Goal: Information Seeking & Learning: Learn about a topic

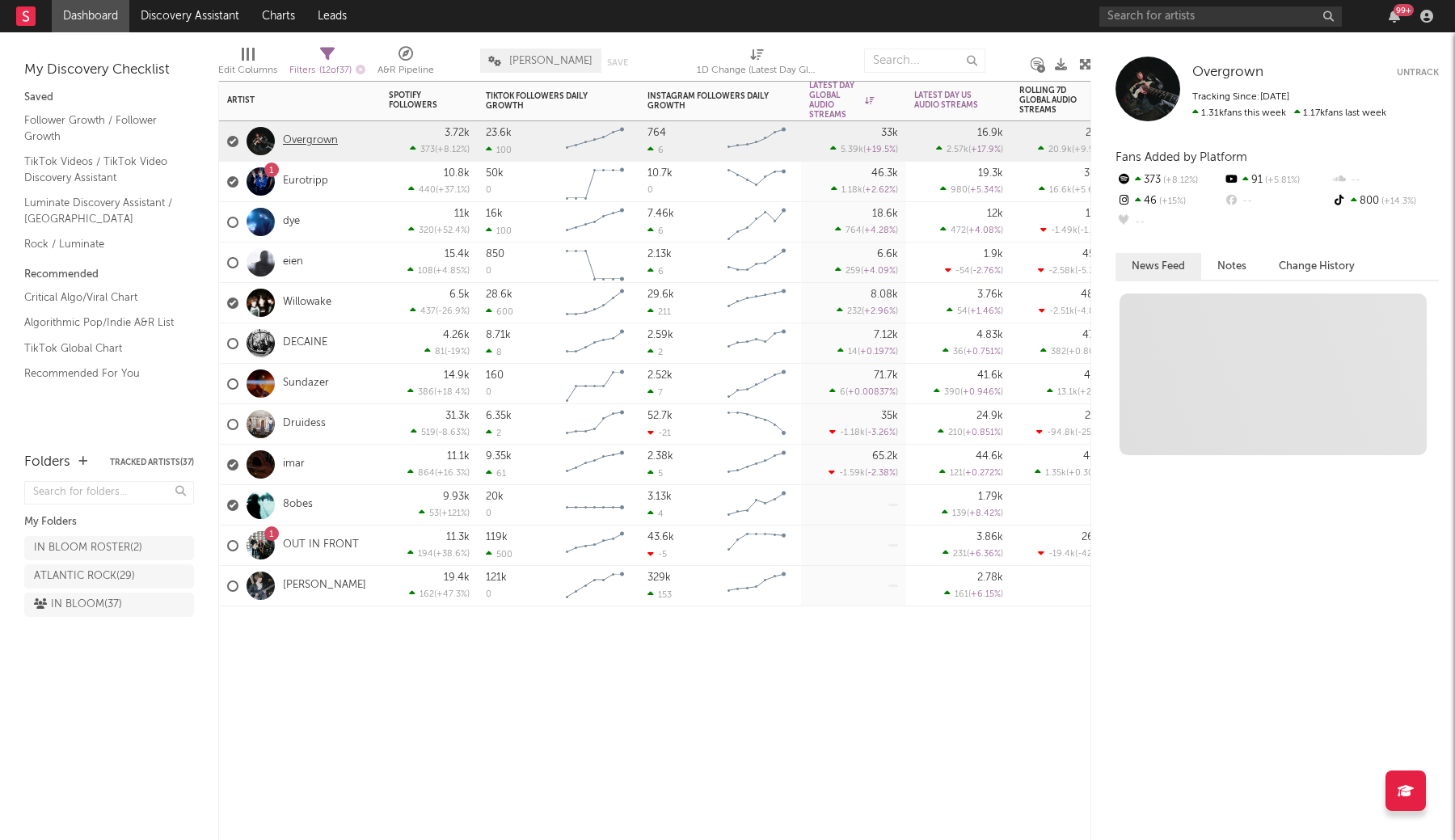
click at [303, 142] on link "Overgrown" at bounding box center [311, 141] width 55 height 14
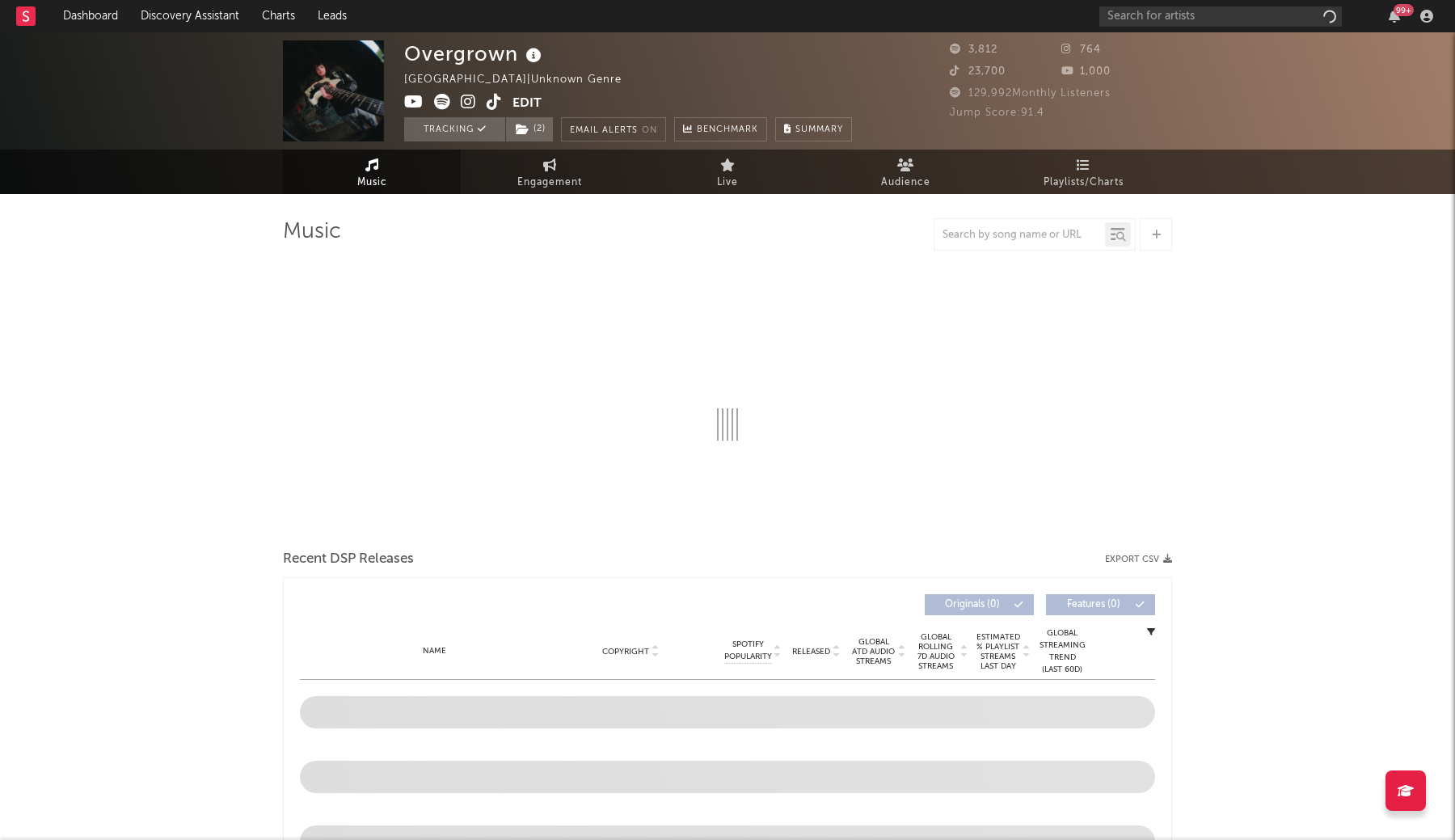
select select "1w"
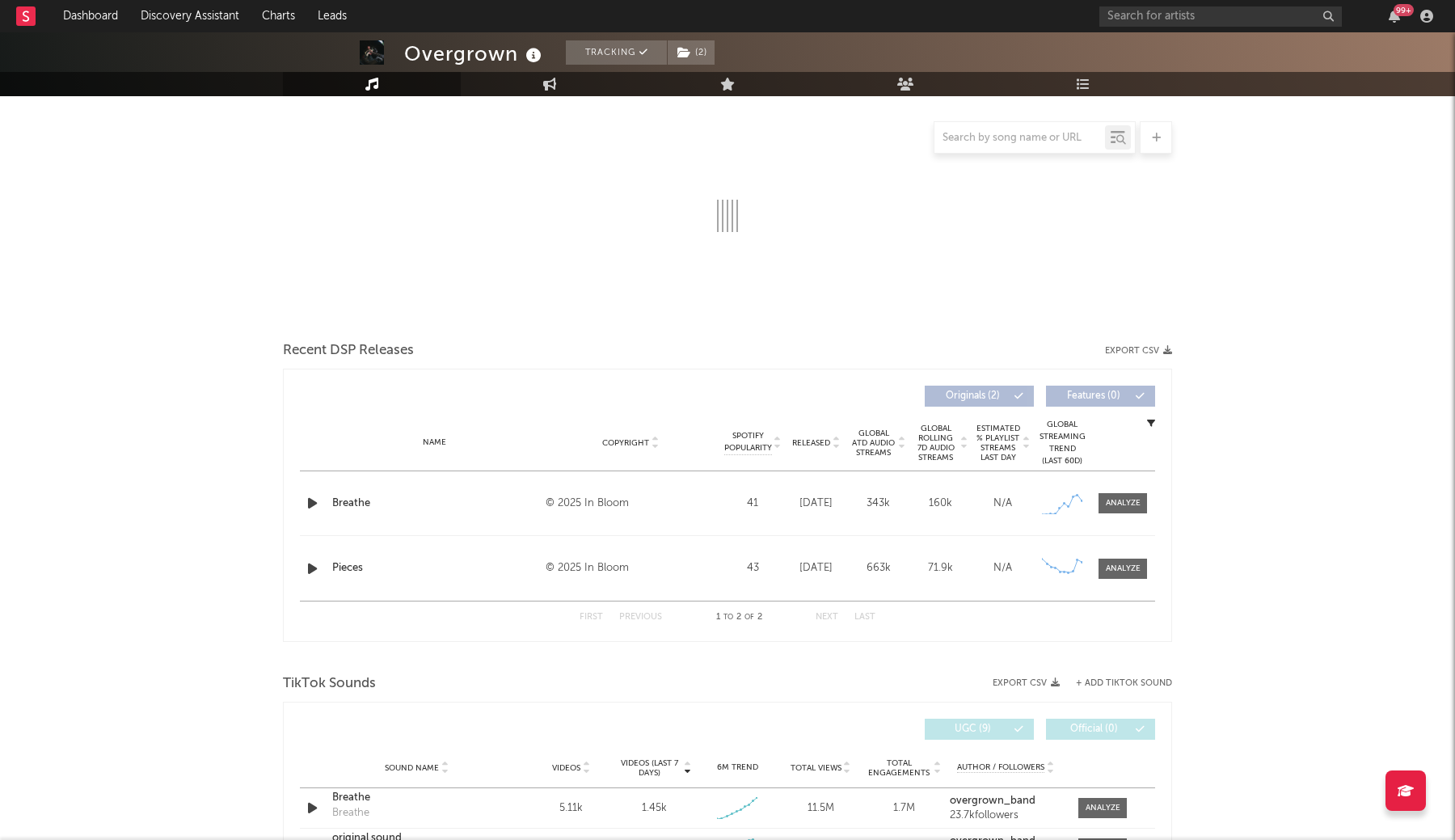
scroll to position [470, 0]
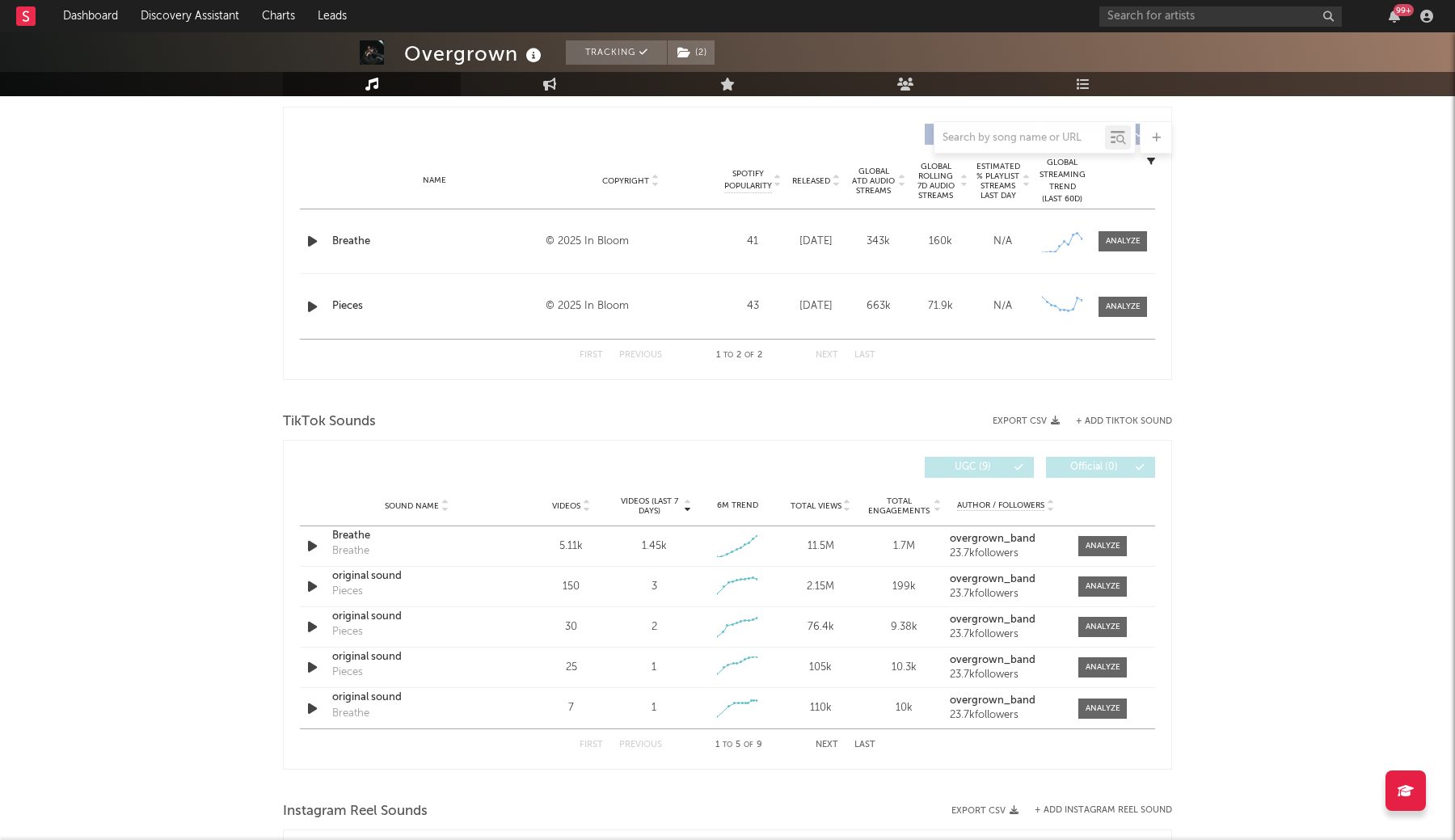
select select "1w"
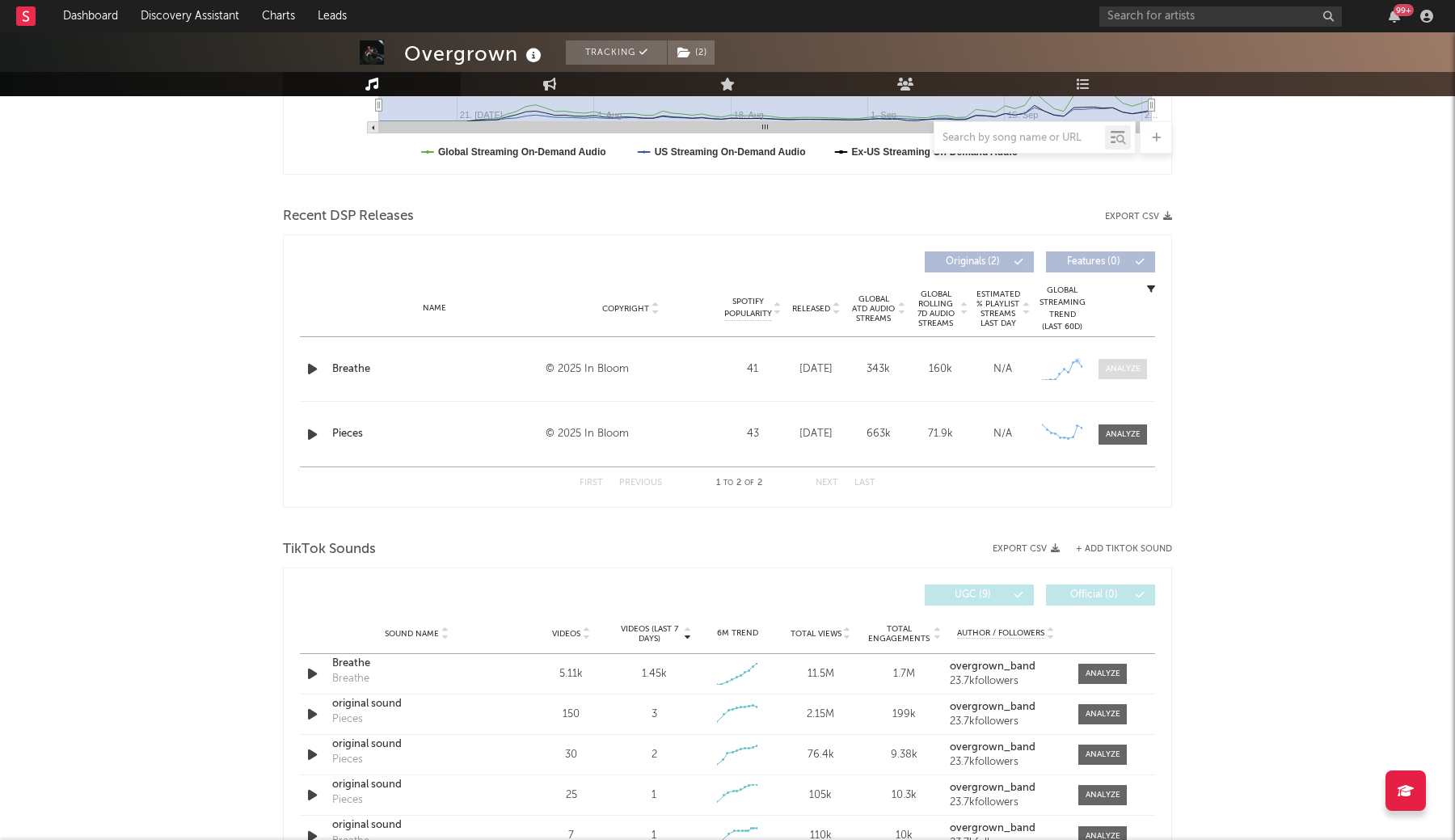
click at [1120, 367] on div at bounding box center [1124, 369] width 35 height 12
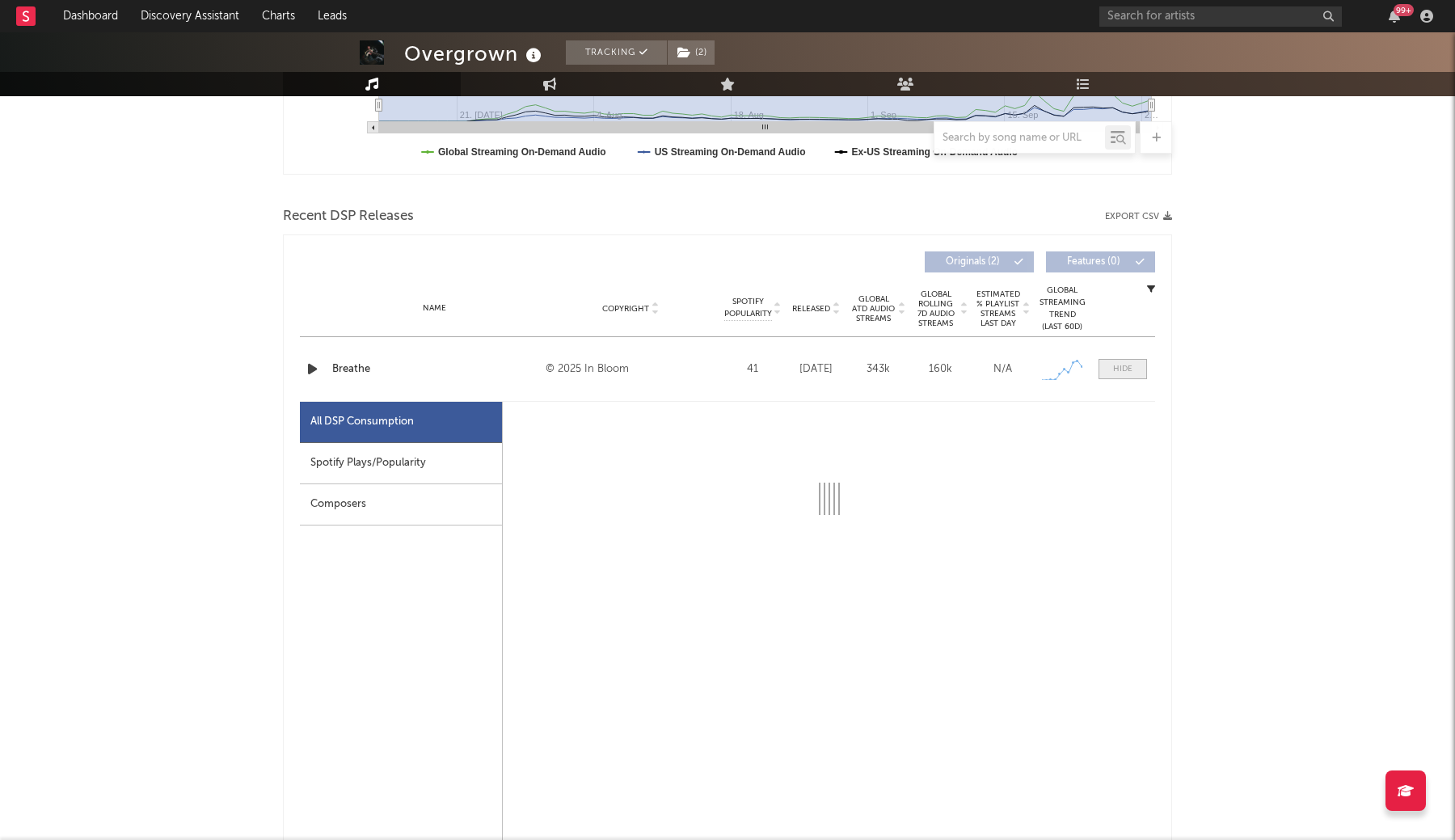
select select "1w"
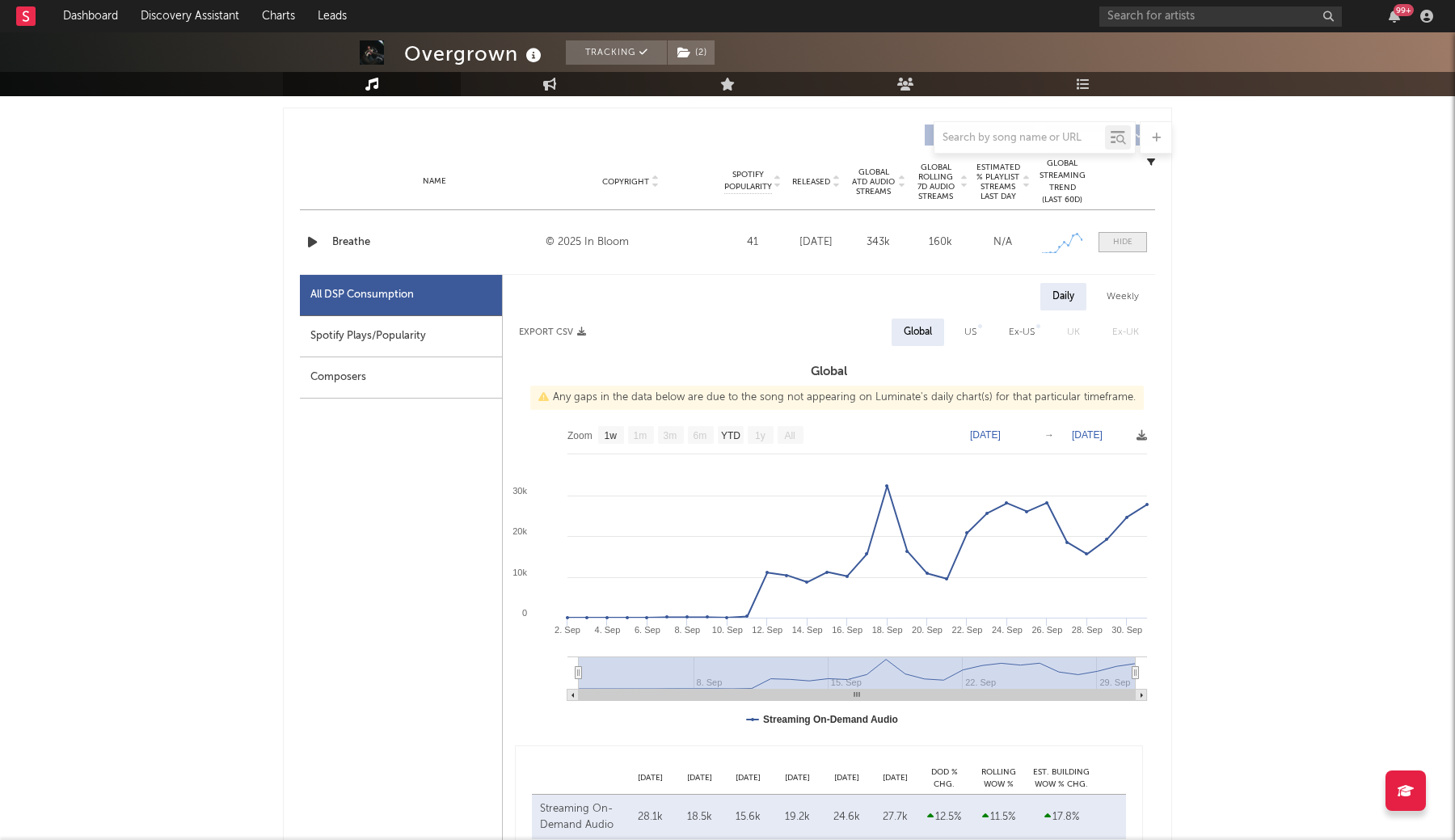
scroll to position [603, 0]
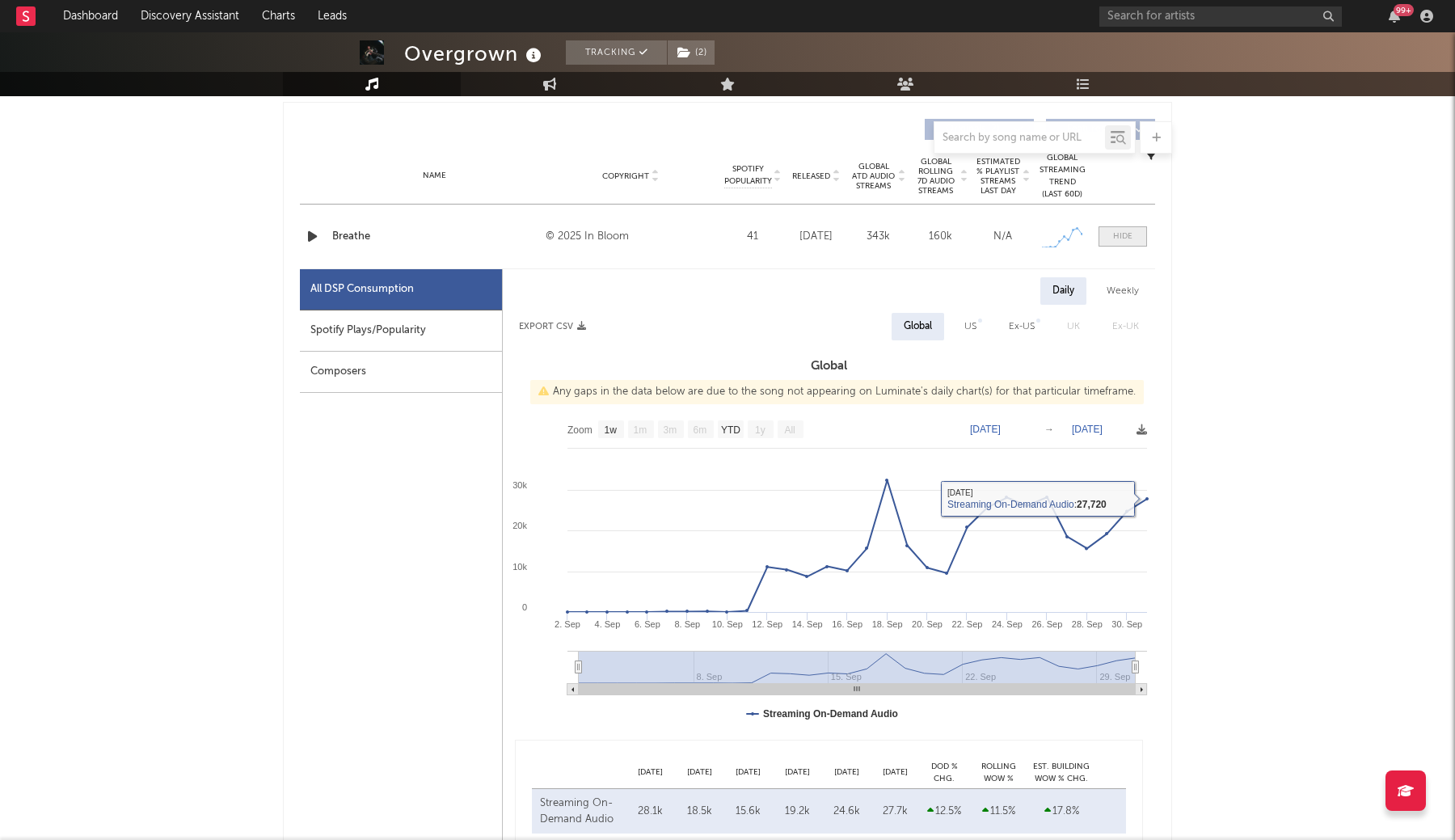
click at [1133, 230] on span at bounding box center [1123, 236] width 49 height 20
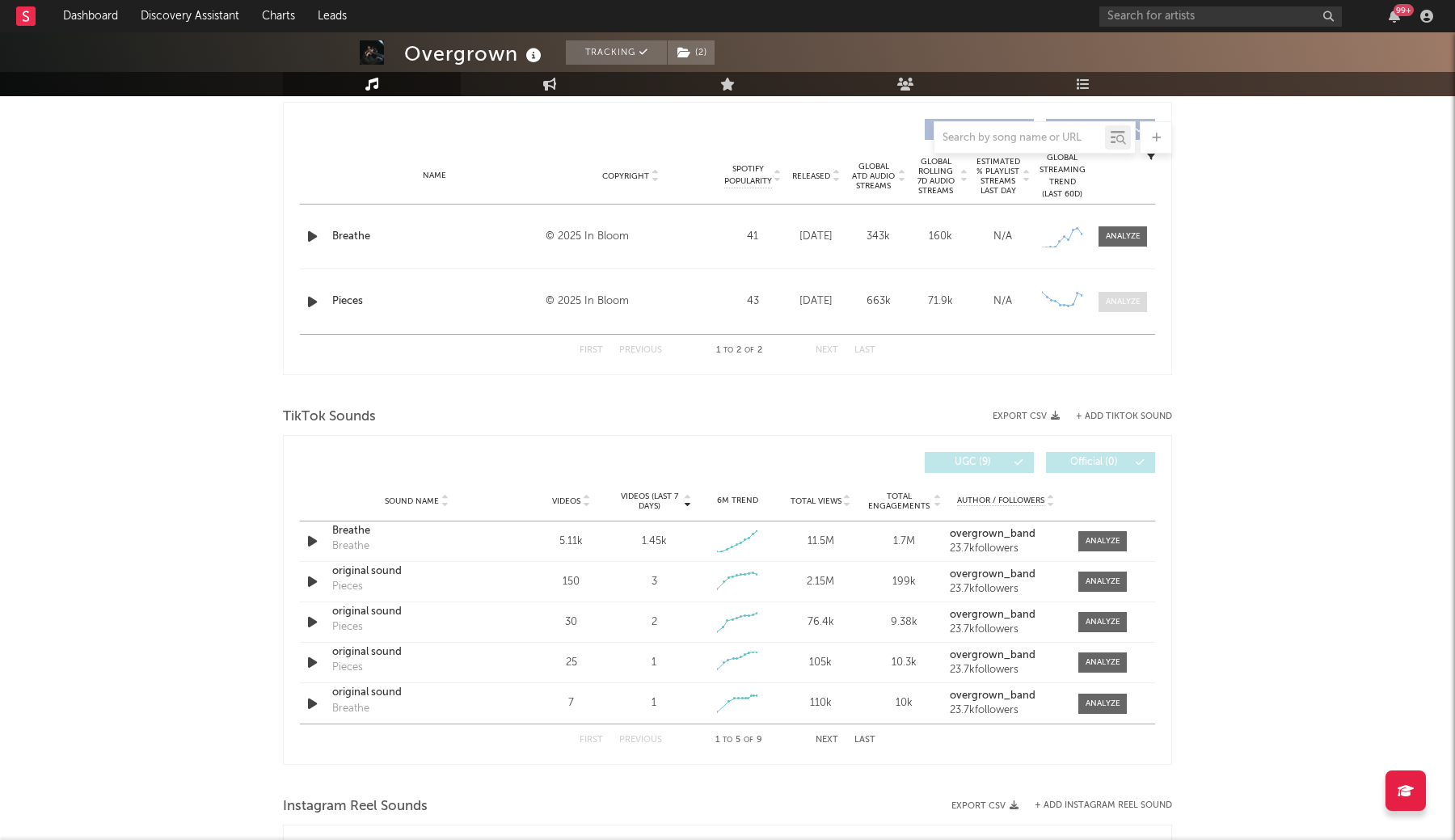
click at [1133, 303] on div at bounding box center [1124, 302] width 35 height 12
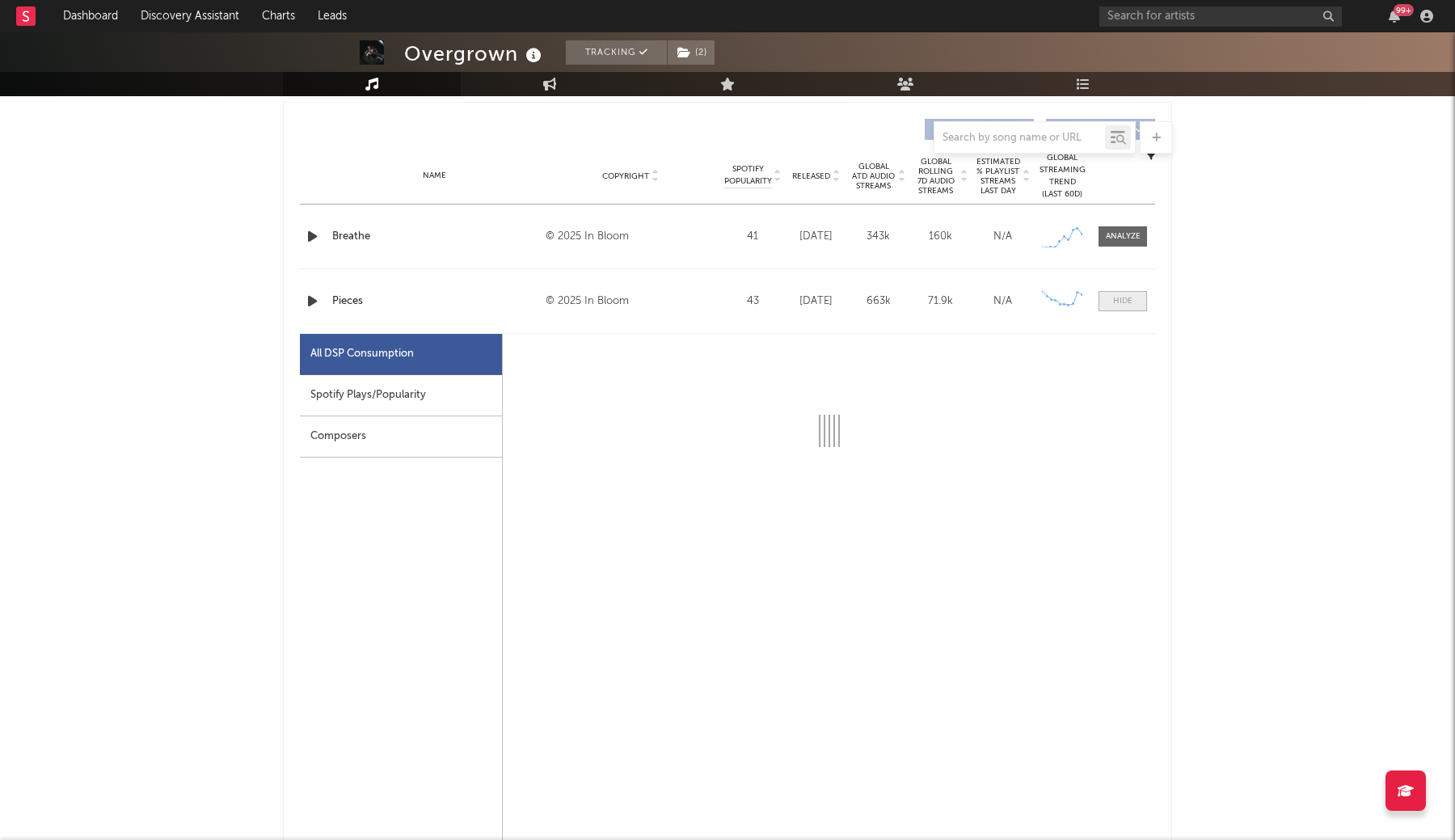
select select "1w"
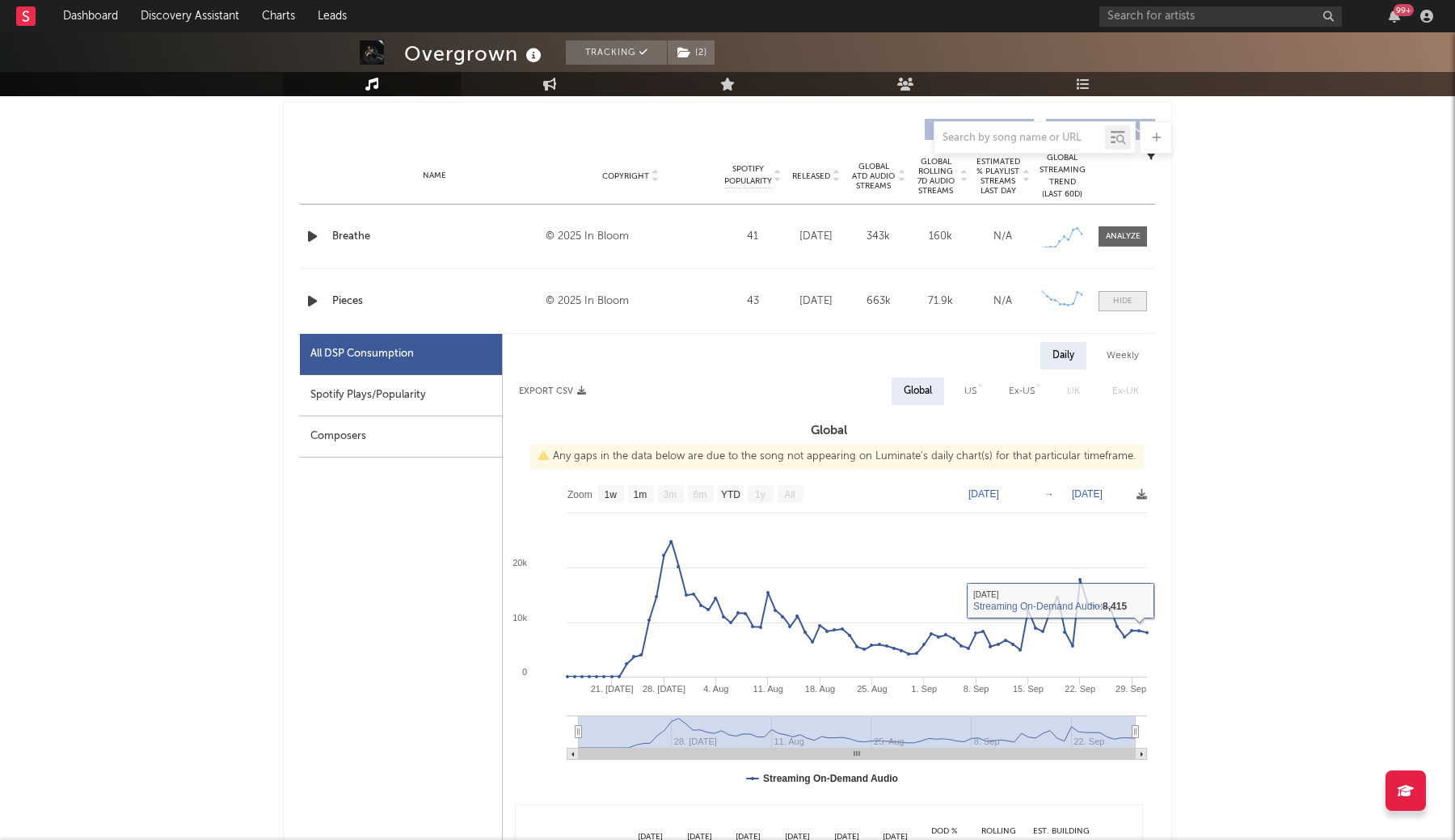
click at [1123, 310] on span at bounding box center [1123, 301] width 49 height 20
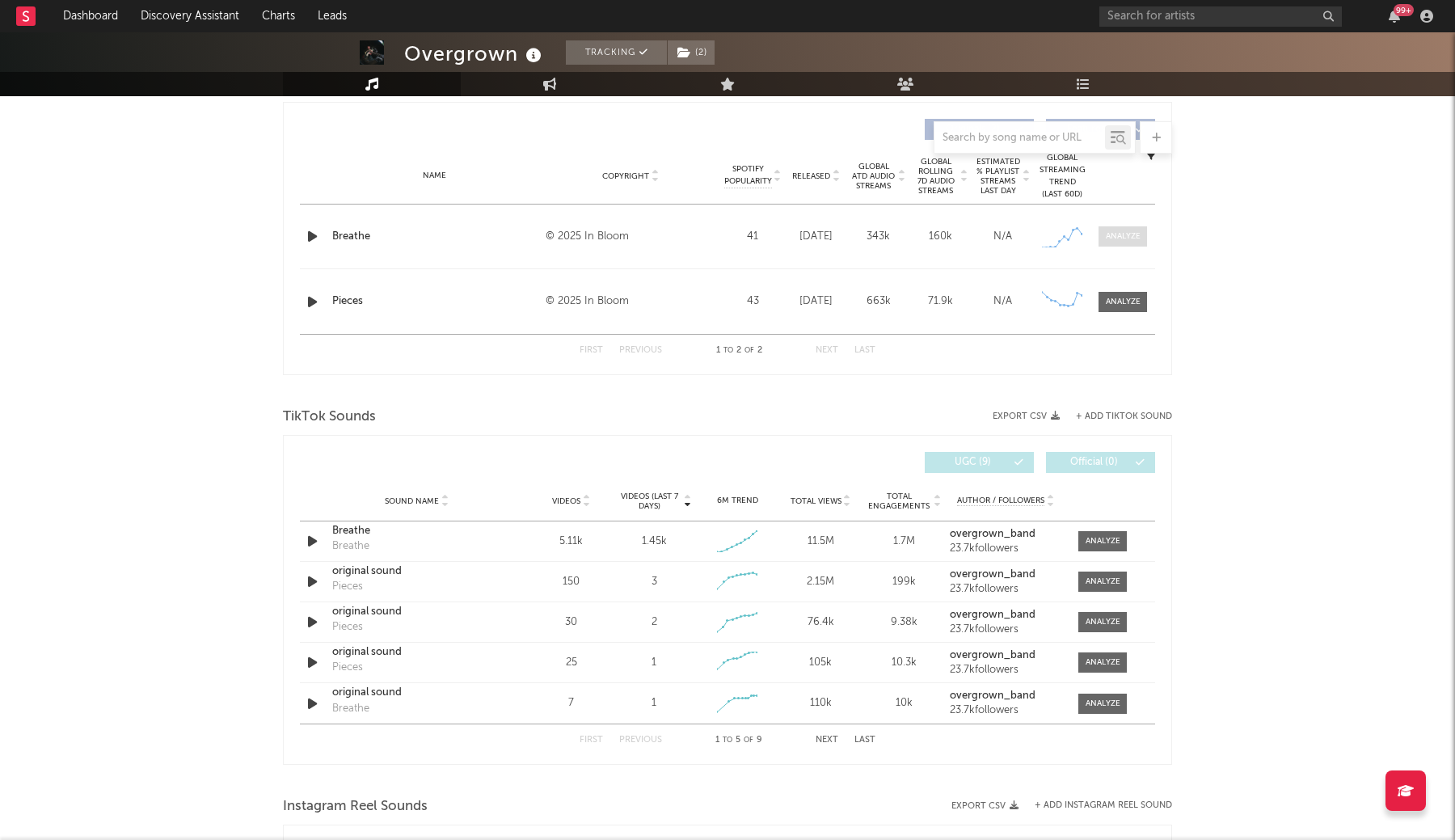
click at [1125, 235] on div at bounding box center [1124, 237] width 35 height 12
select select "1w"
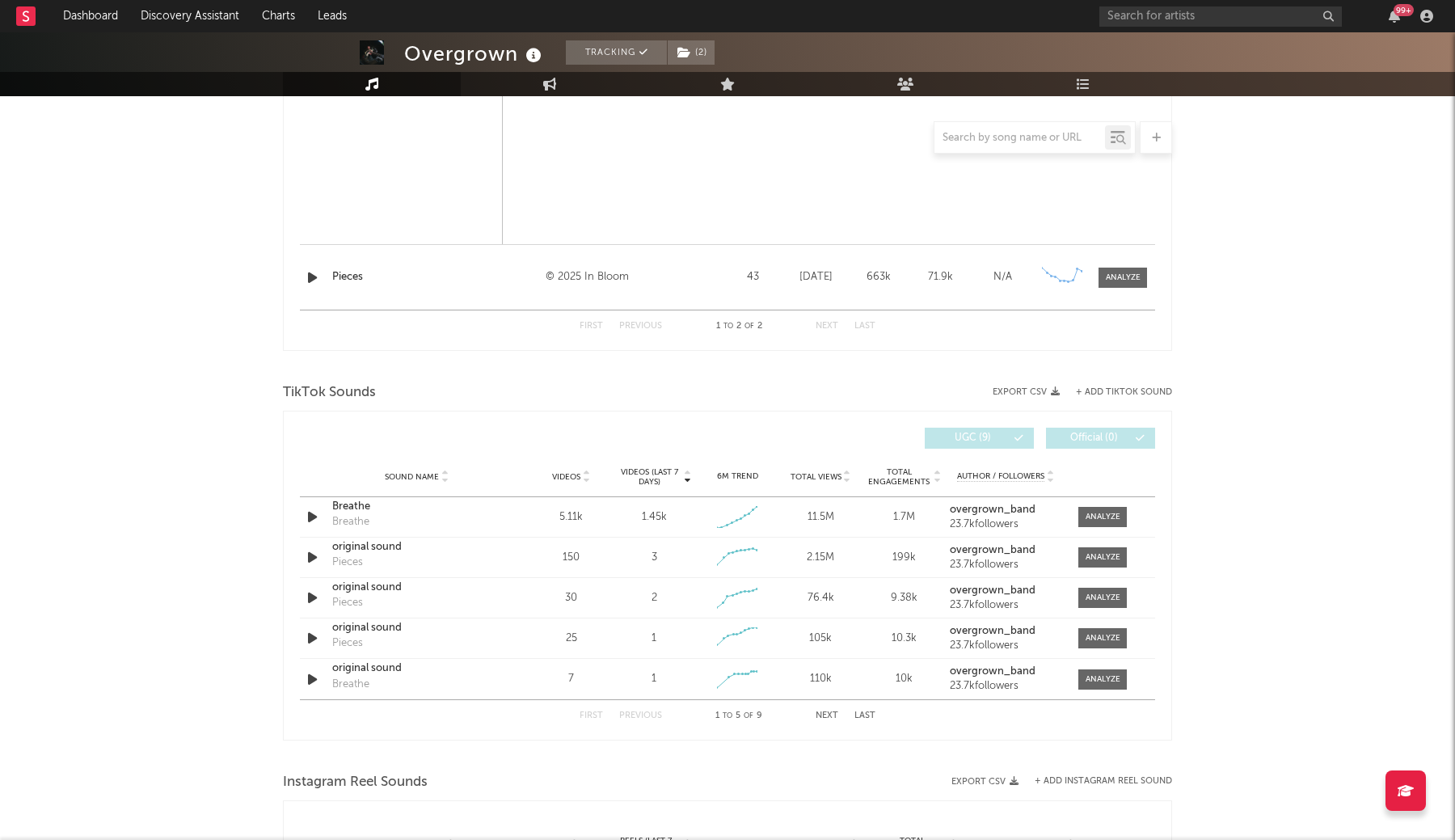
scroll to position [1401, 0]
